Goal: Transaction & Acquisition: Obtain resource

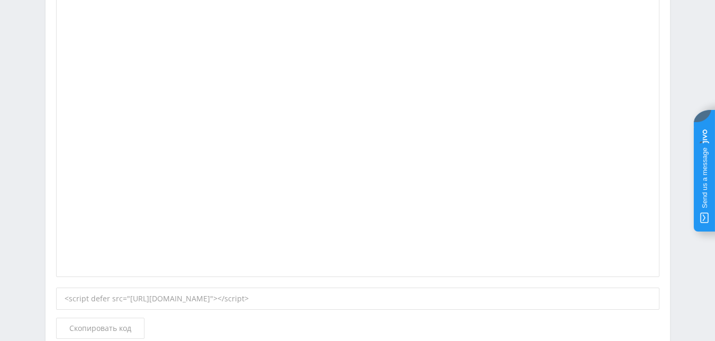
scroll to position [584, 0]
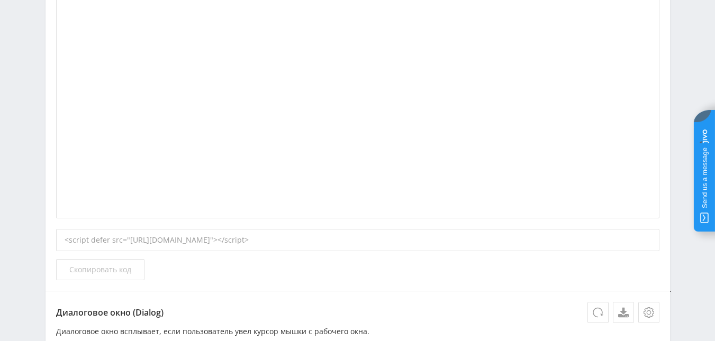
click at [111, 266] on span "Скопировать код" at bounding box center [100, 270] width 62 height 8
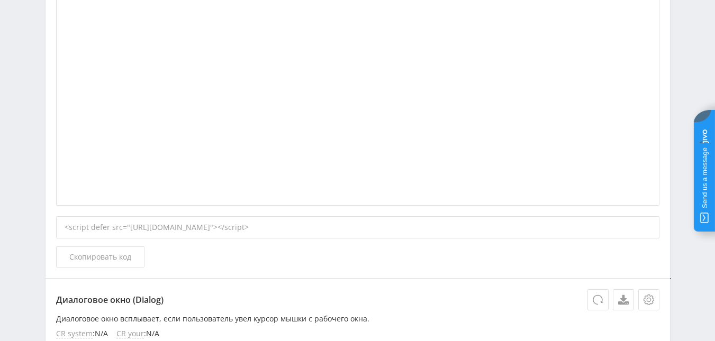
scroll to position [0, 0]
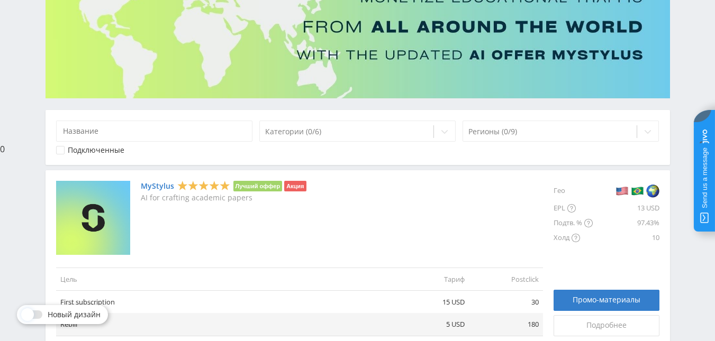
scroll to position [160, 0]
click at [622, 296] on span "Промо-материалы" at bounding box center [606, 300] width 68 height 8
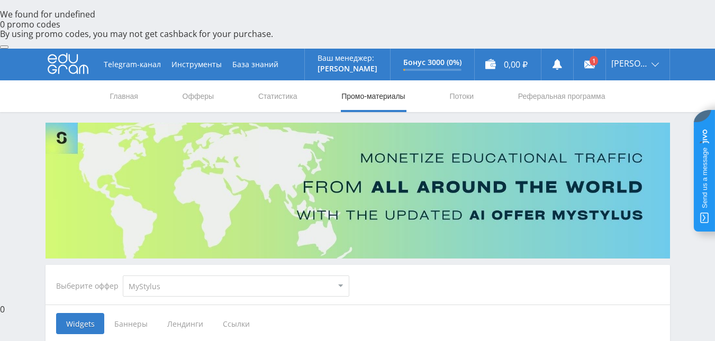
click at [232, 313] on span "Ссылки" at bounding box center [236, 323] width 47 height 21
click at [0, 0] on input "Ссылки" at bounding box center [0, 0] width 0 height 0
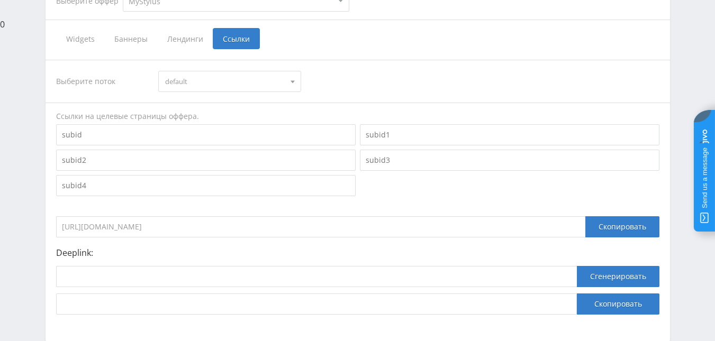
scroll to position [286, 0]
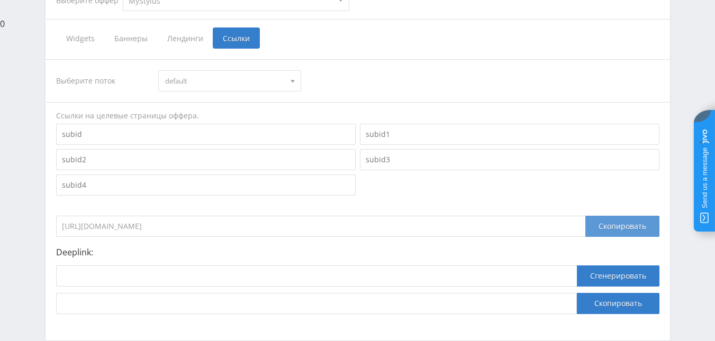
click at [619, 216] on div "Скопировать" at bounding box center [622, 226] width 74 height 21
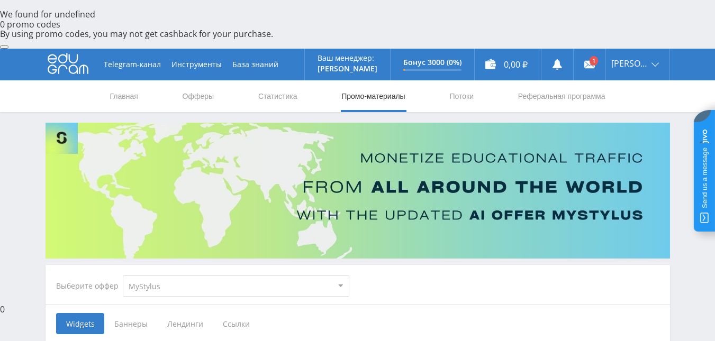
click at [245, 313] on span "Ссылки" at bounding box center [236, 323] width 47 height 21
click at [0, 0] on input "Ссылки" at bounding box center [0, 0] width 0 height 0
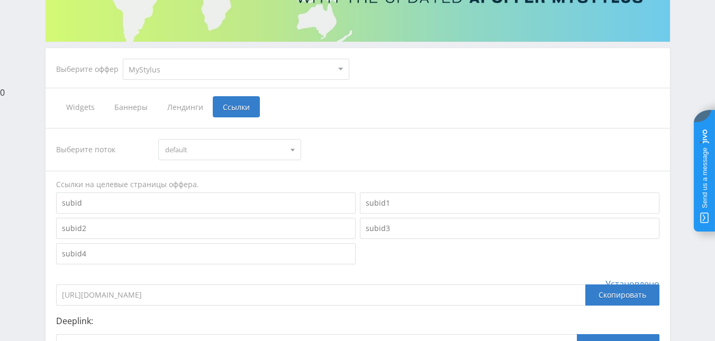
scroll to position [217, 0]
click at [606, 284] on div "Скопировать" at bounding box center [622, 294] width 74 height 21
